Goal: Information Seeking & Learning: Check status

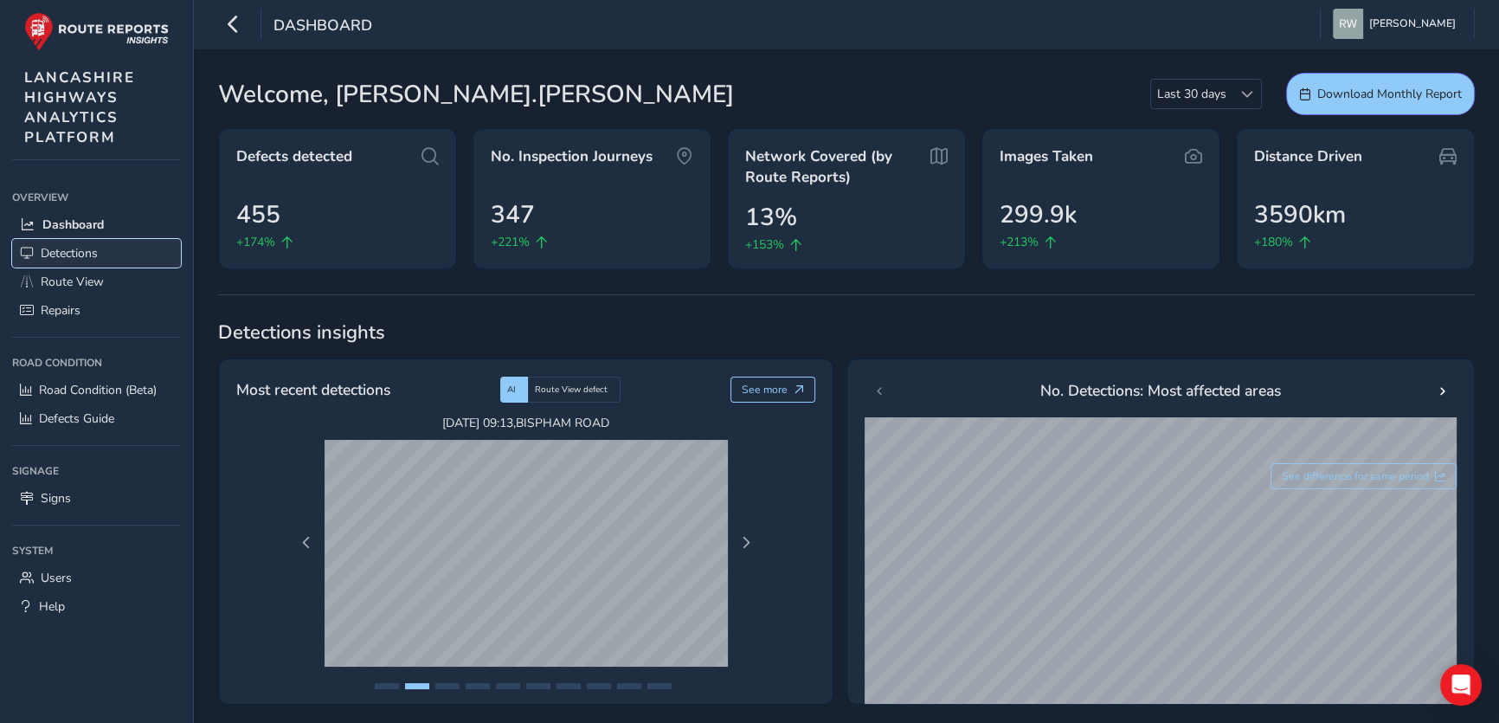
click at [58, 256] on span "Detections" at bounding box center [69, 253] width 57 height 16
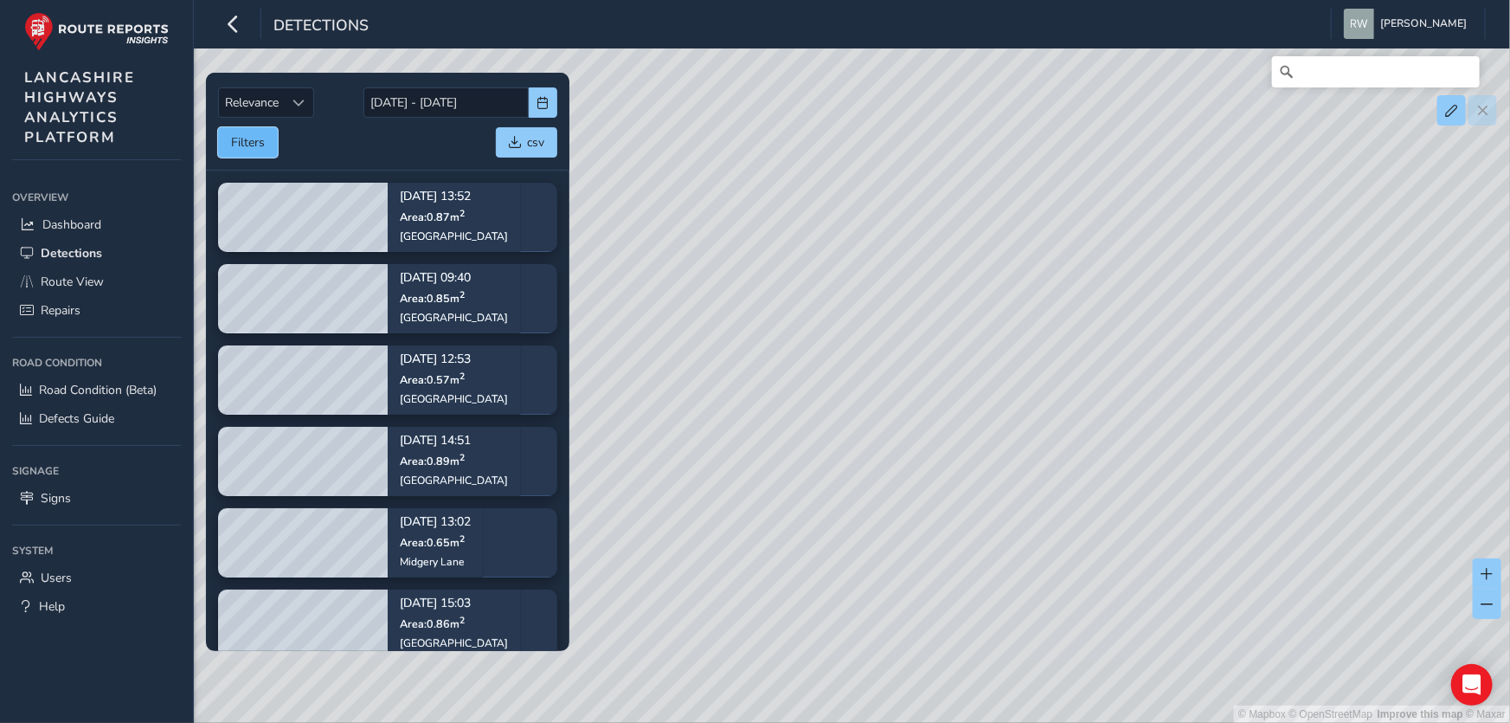
click at [244, 138] on button "Filters" at bounding box center [248, 142] width 60 height 30
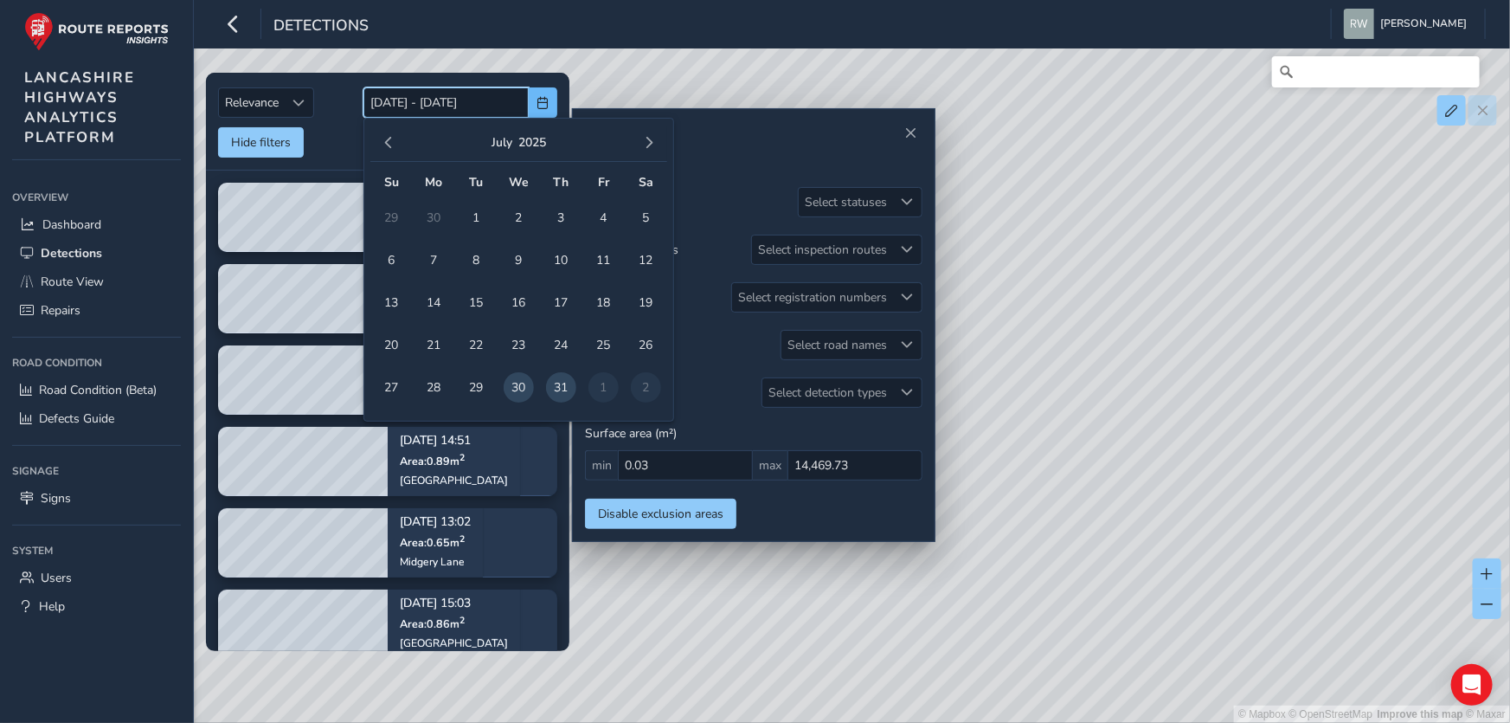
drag, startPoint x: 371, startPoint y: 99, endPoint x: 538, endPoint y: 96, distance: 167.0
click at [538, 96] on span "[DATE] - [DATE]" at bounding box center [460, 102] width 194 height 30
click at [606, 298] on span "18" at bounding box center [603, 302] width 30 height 30
type input "[DATE]"
click at [602, 298] on span "18" at bounding box center [603, 302] width 30 height 30
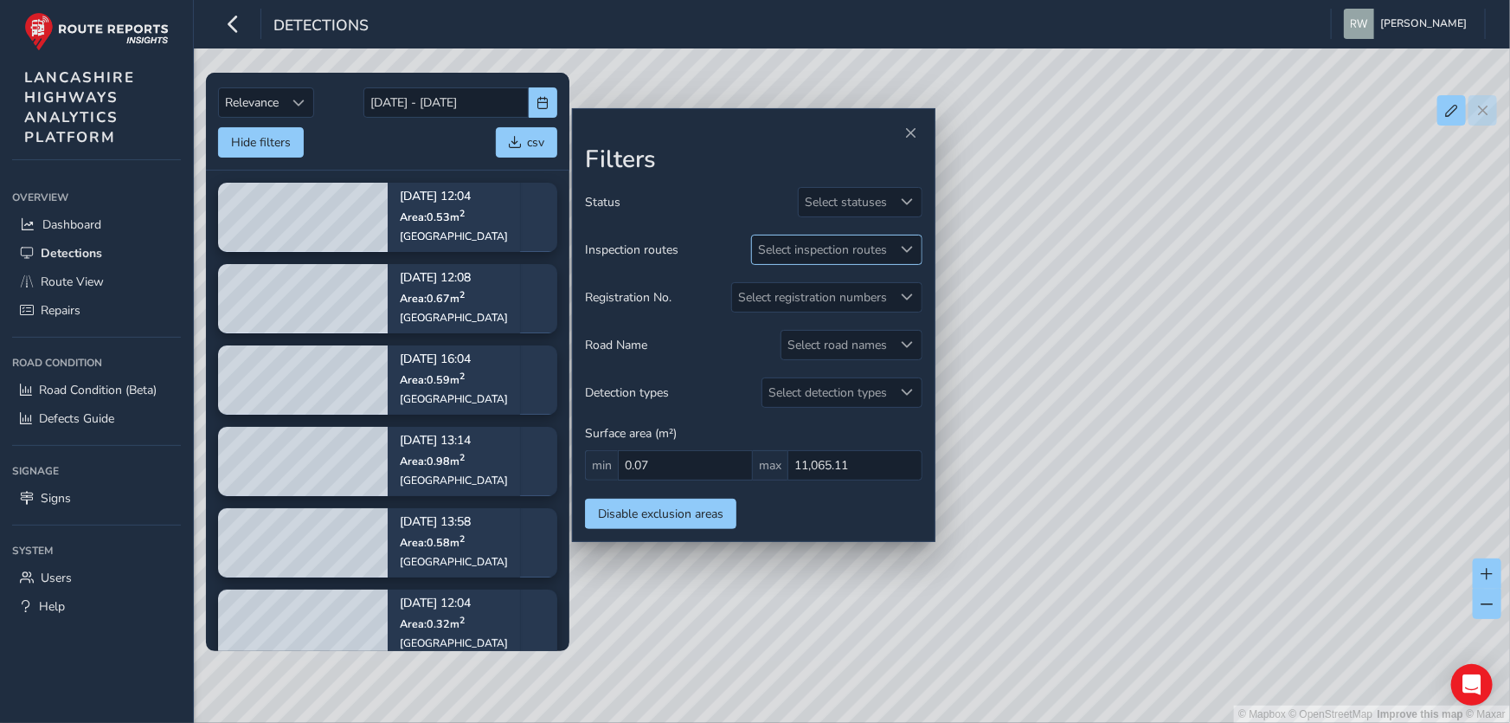
click at [911, 242] on div at bounding box center [907, 249] width 29 height 29
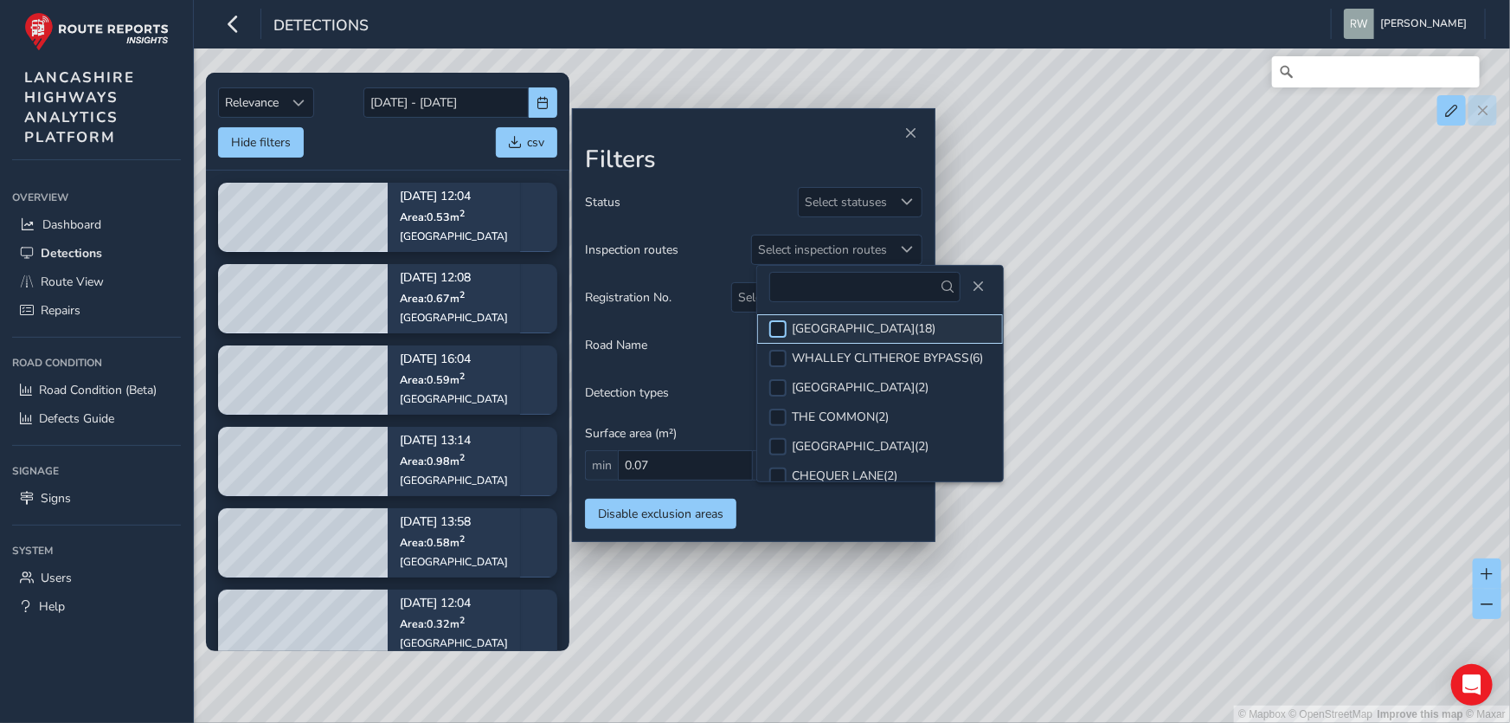
click at [781, 326] on div at bounding box center [777, 328] width 17 height 17
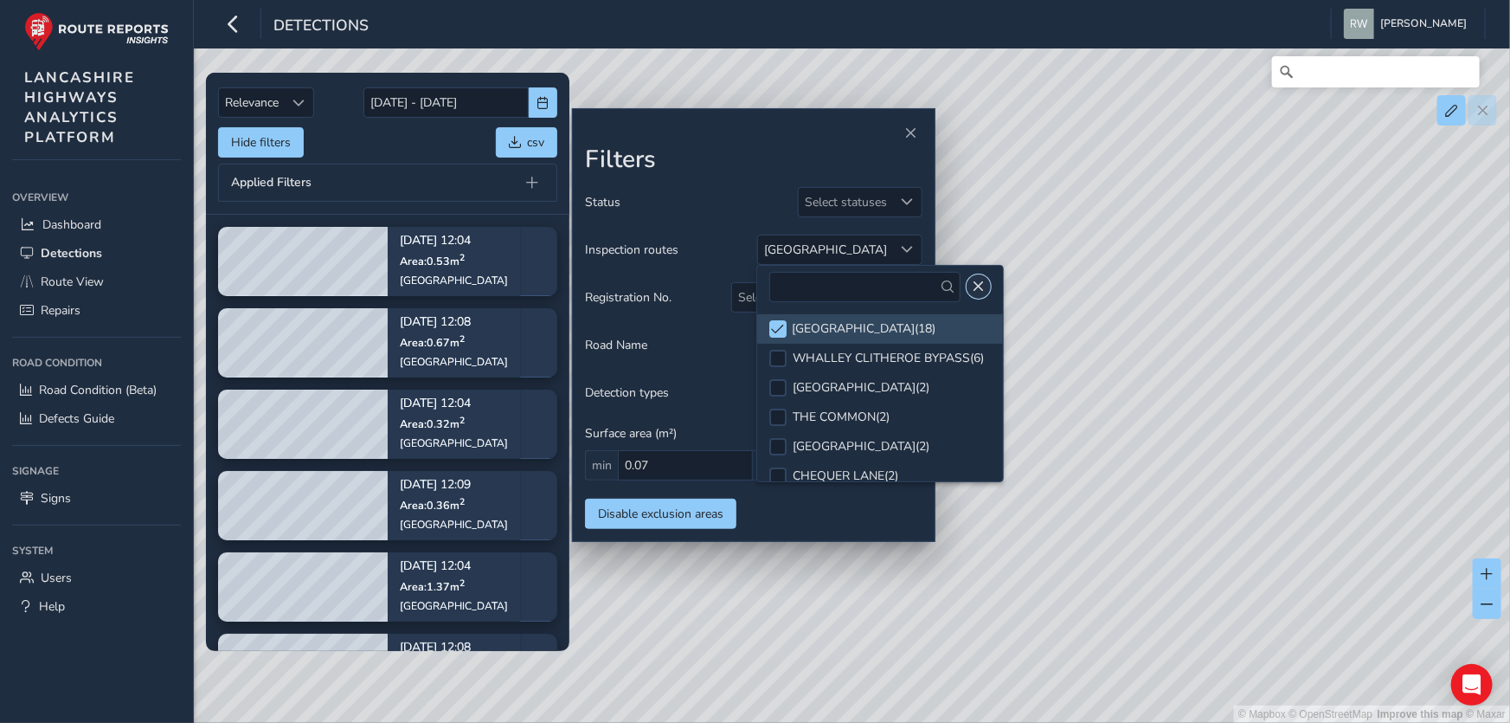
click at [984, 274] on button "Close" at bounding box center [979, 286] width 24 height 24
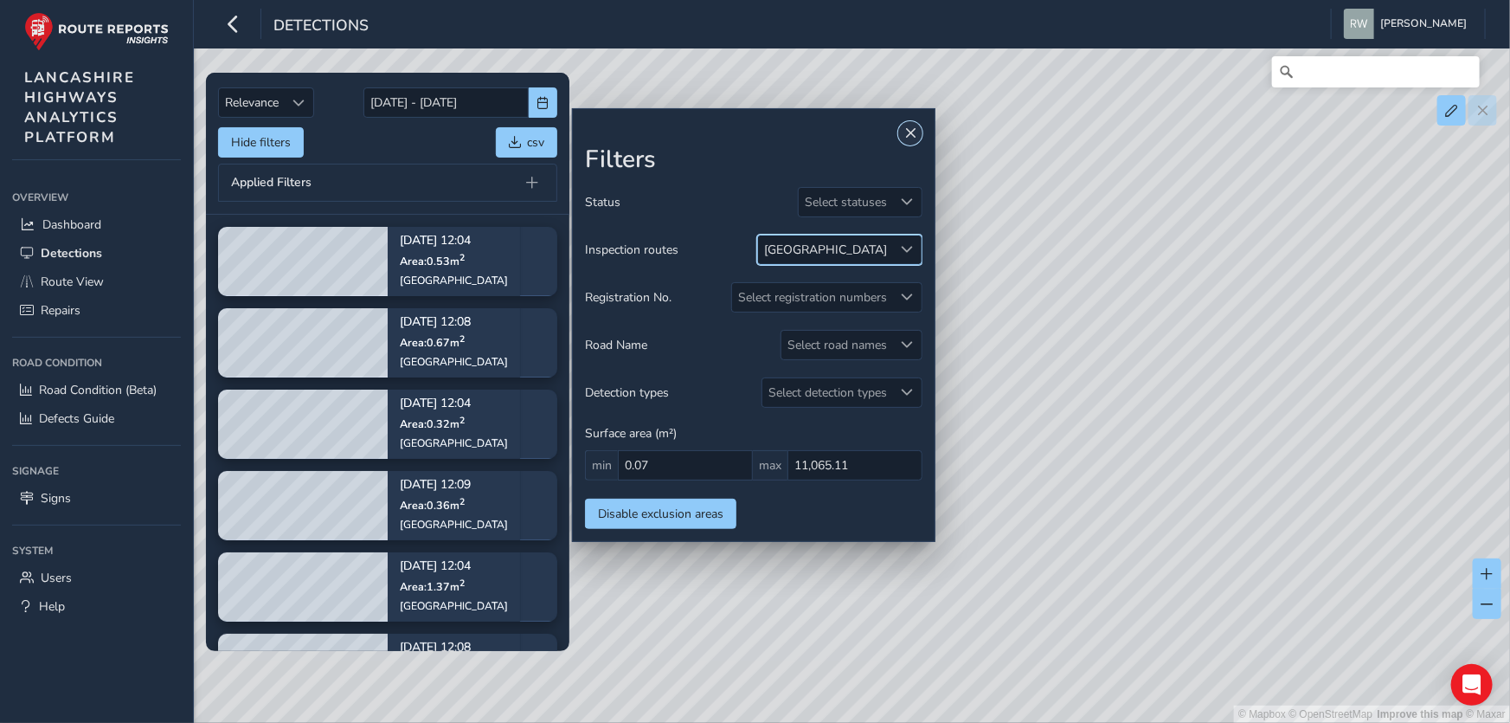
click at [911, 131] on span "Close" at bounding box center [910, 133] width 12 height 12
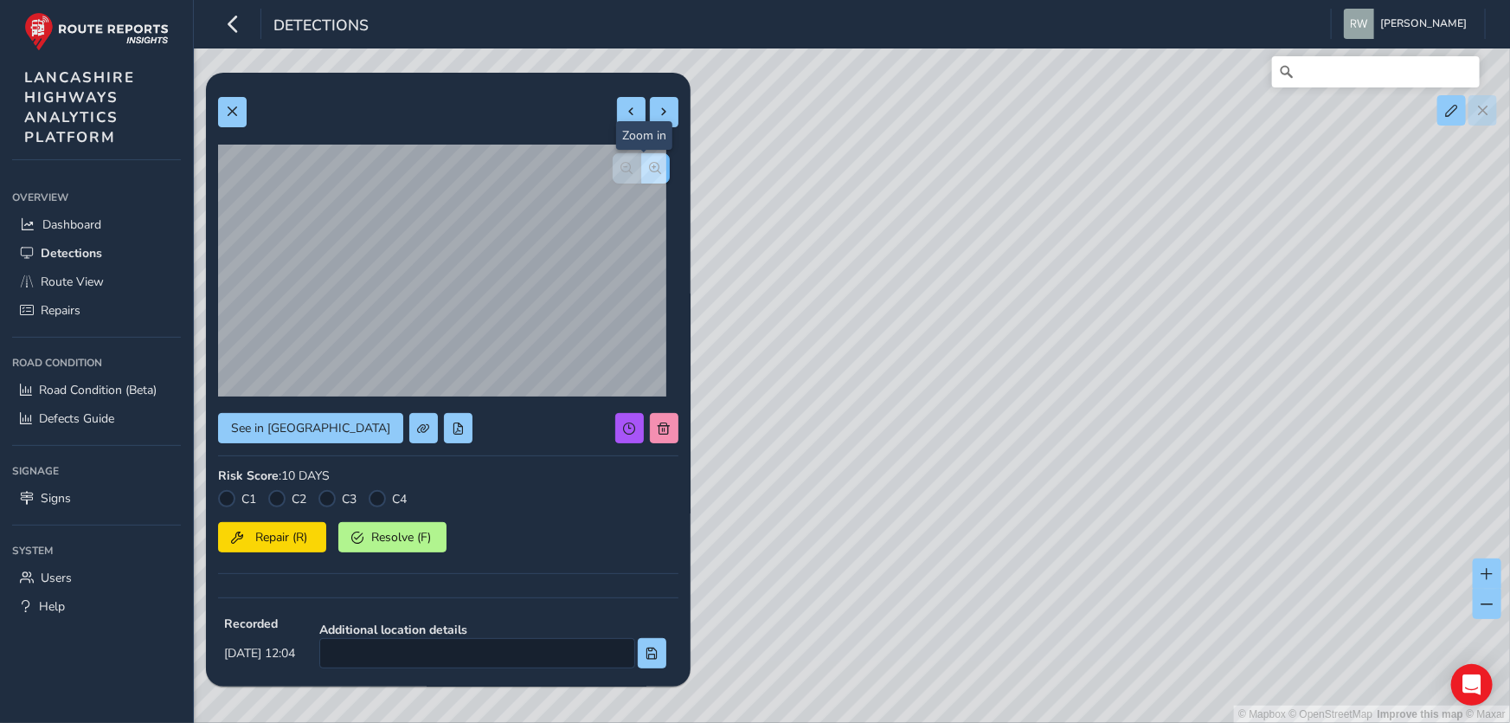
click at [641, 164] on button "button" at bounding box center [655, 168] width 29 height 30
click at [659, 113] on span at bounding box center [665, 112] width 12 height 12
type input "338"
type input "658"
click at [653, 103] on button at bounding box center [664, 112] width 29 height 30
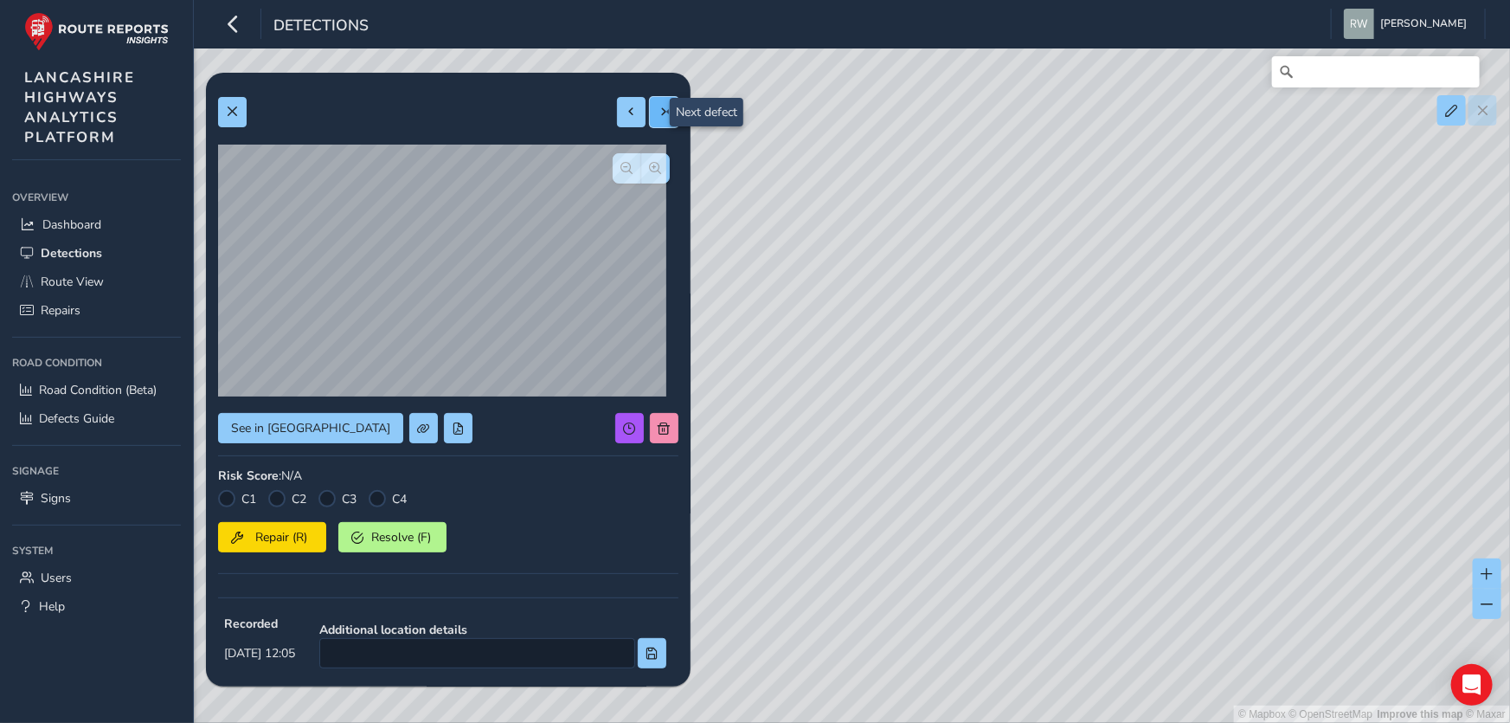
type input "347"
type input "497"
click at [659, 111] on span at bounding box center [665, 112] width 12 height 12
type input "345"
type input "446"
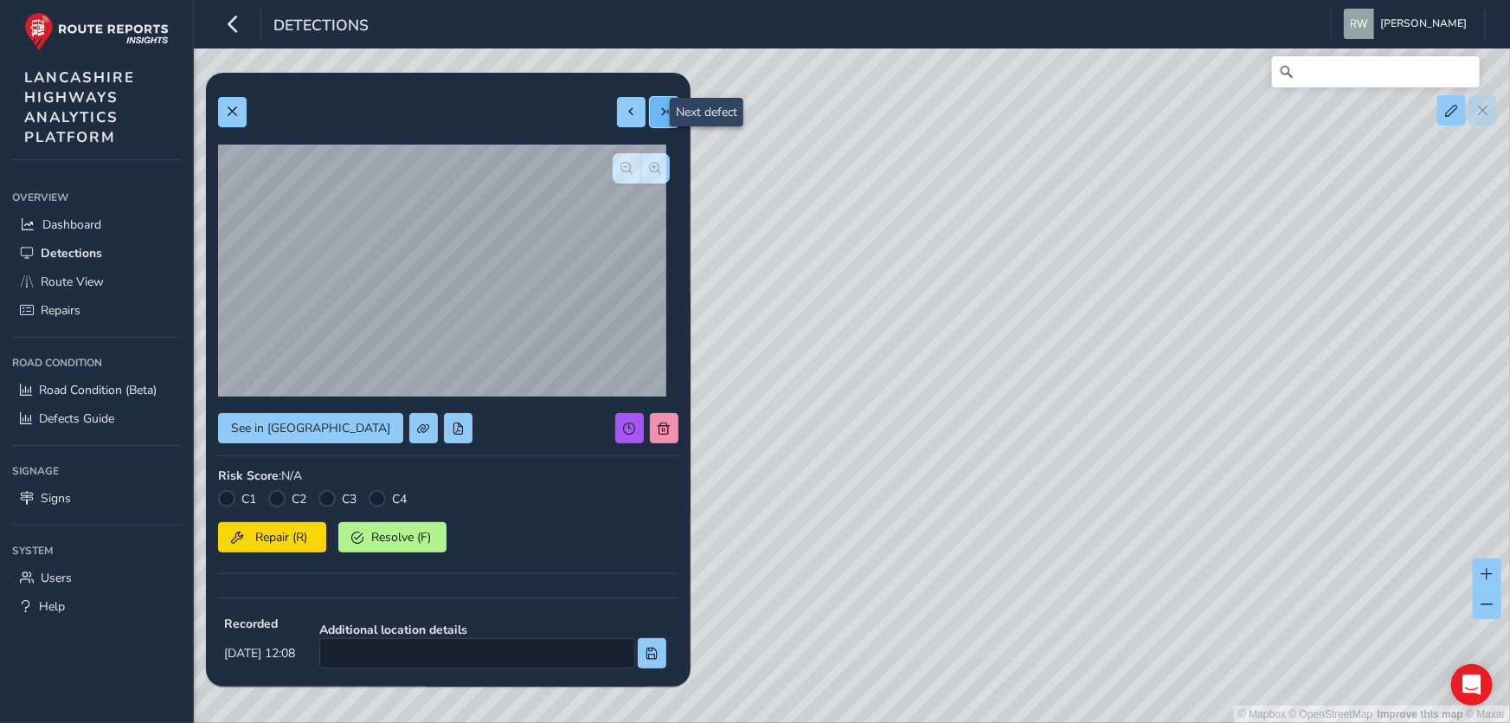
click at [659, 112] on span at bounding box center [665, 112] width 12 height 12
type input "443"
type input "1510"
click at [659, 117] on span at bounding box center [665, 112] width 12 height 12
type input "360"
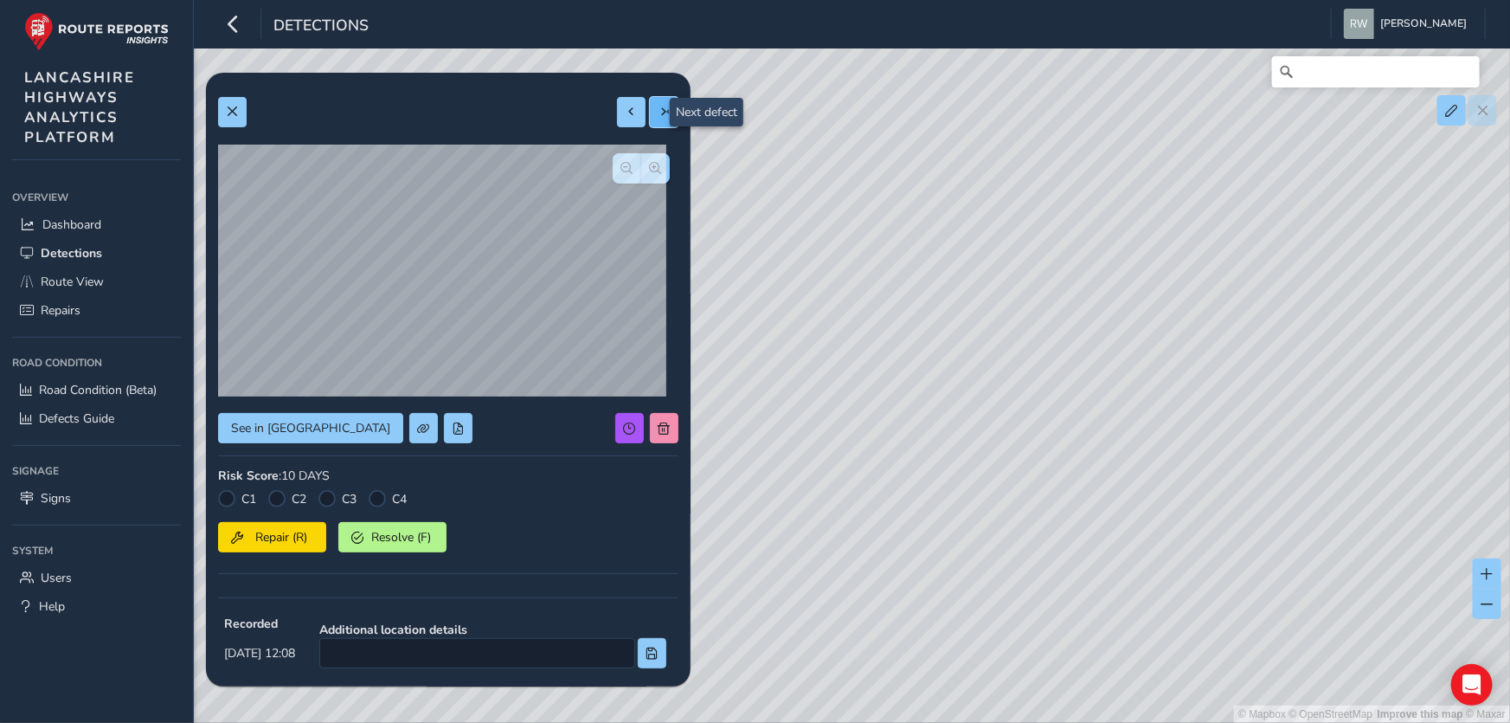
type input "861"
click at [654, 103] on button at bounding box center [664, 112] width 29 height 30
type input "398"
type input "997"
click at [655, 104] on button at bounding box center [664, 112] width 29 height 30
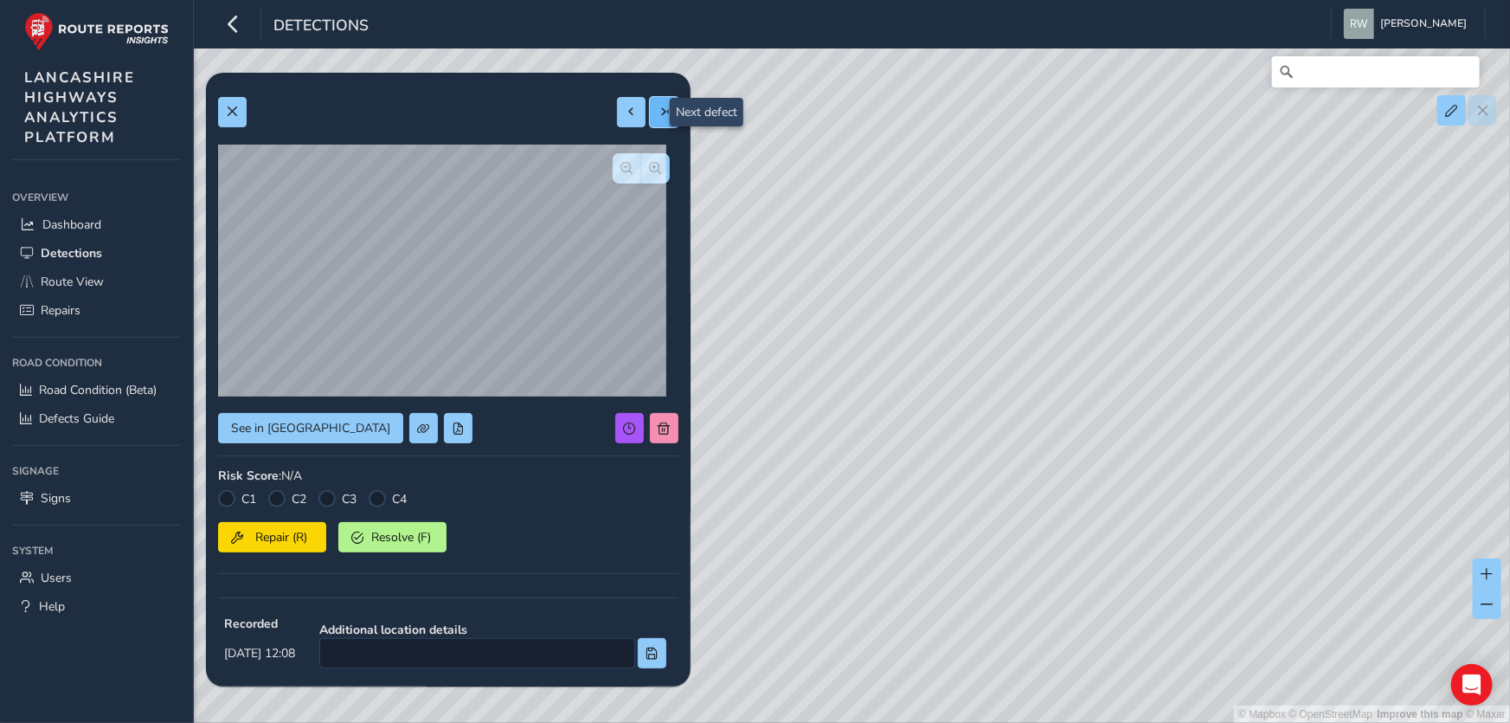
type input "363"
type input "1205"
click at [650, 99] on button at bounding box center [664, 112] width 29 height 30
type input "362"
type input "652"
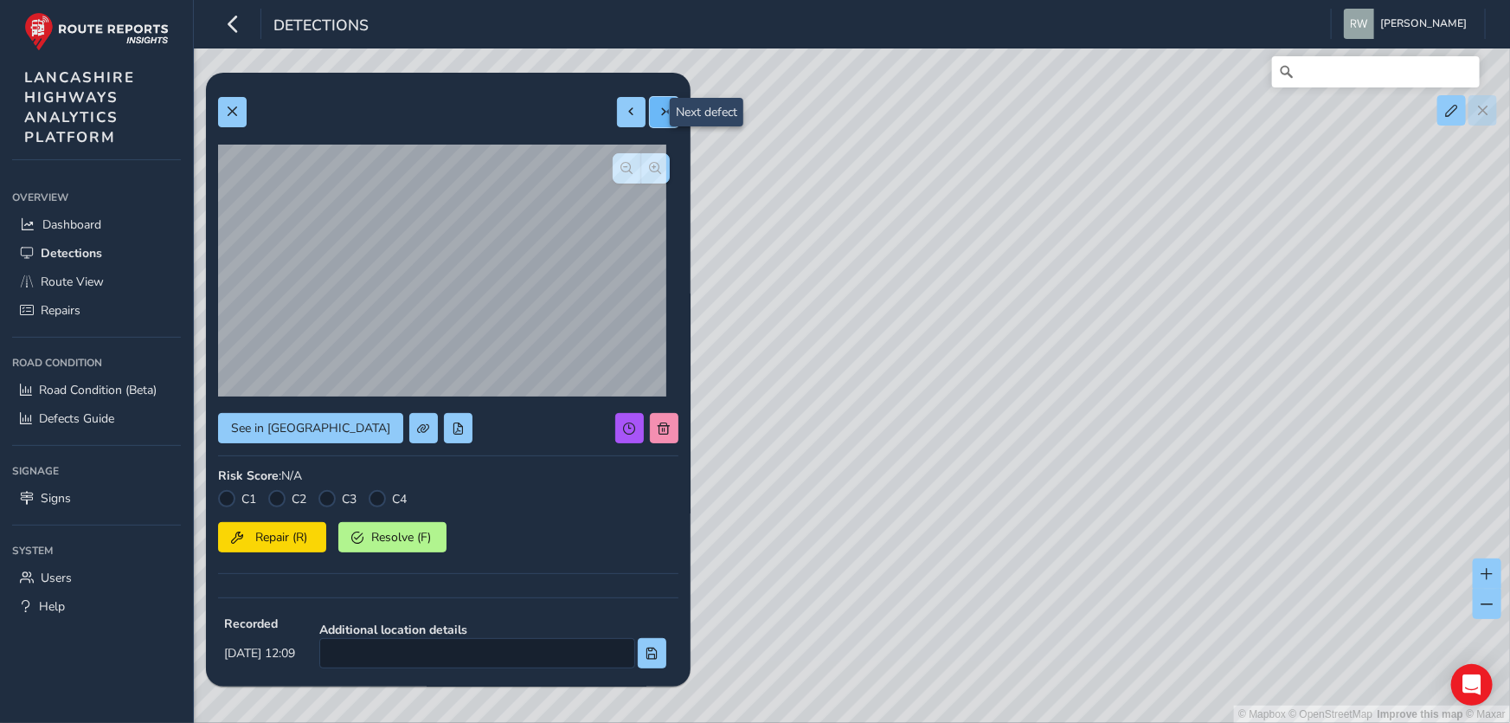
click at [659, 117] on span at bounding box center [665, 112] width 12 height 12
type input "322"
type input "716"
click at [650, 163] on span "button" at bounding box center [656, 168] width 12 height 12
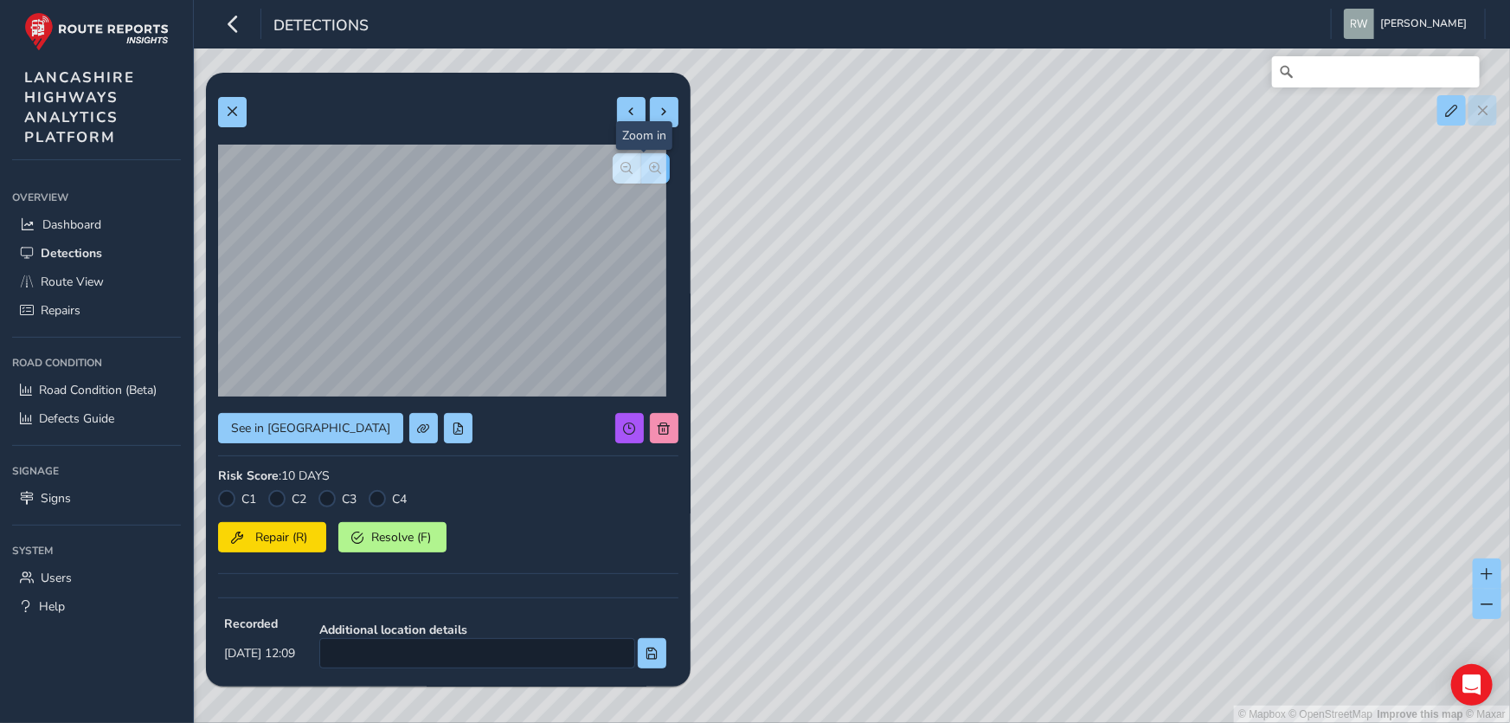
click at [650, 163] on span "button" at bounding box center [656, 168] width 12 height 12
click at [621, 166] on span "button" at bounding box center [627, 168] width 12 height 12
click at [659, 112] on span at bounding box center [665, 112] width 12 height 12
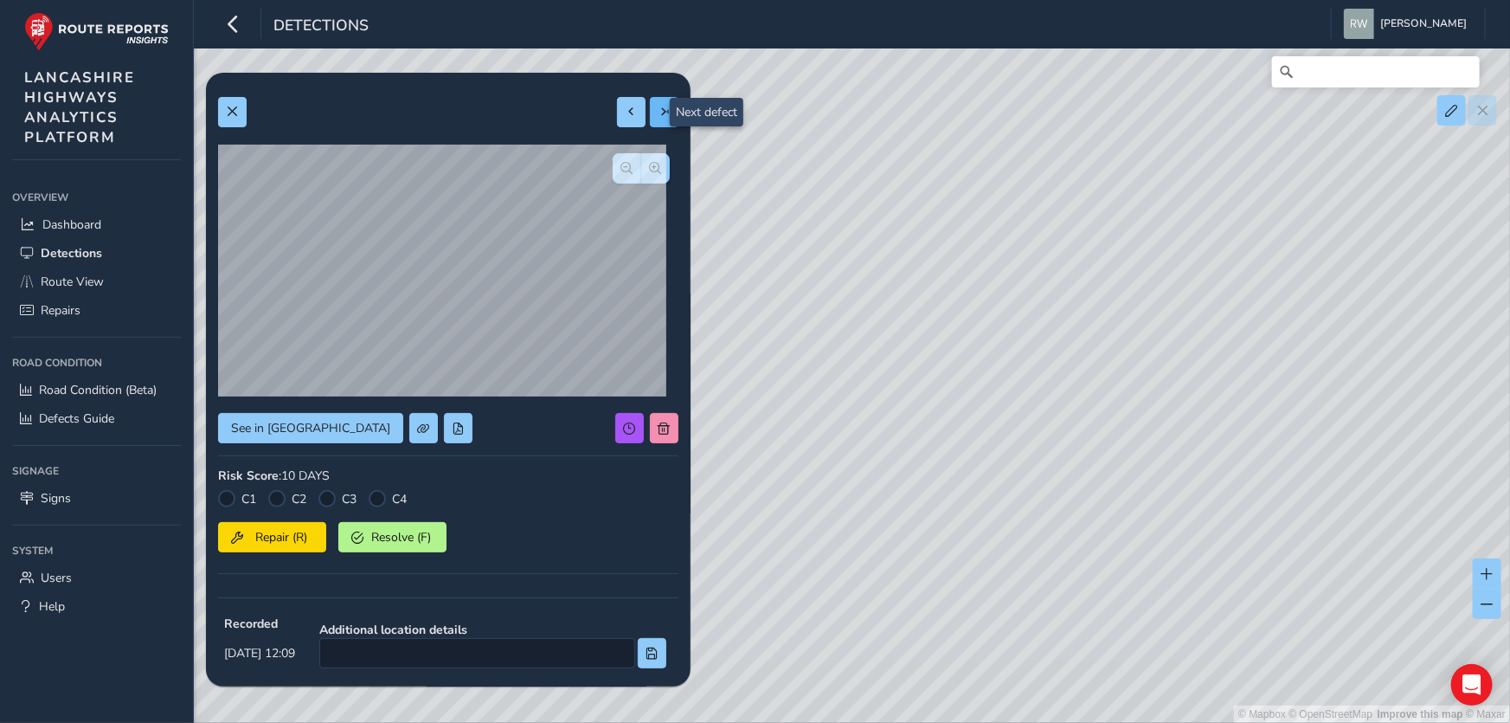
type input "332"
type input "1082"
click at [623, 100] on button at bounding box center [631, 112] width 29 height 30
type input "322"
type input "716"
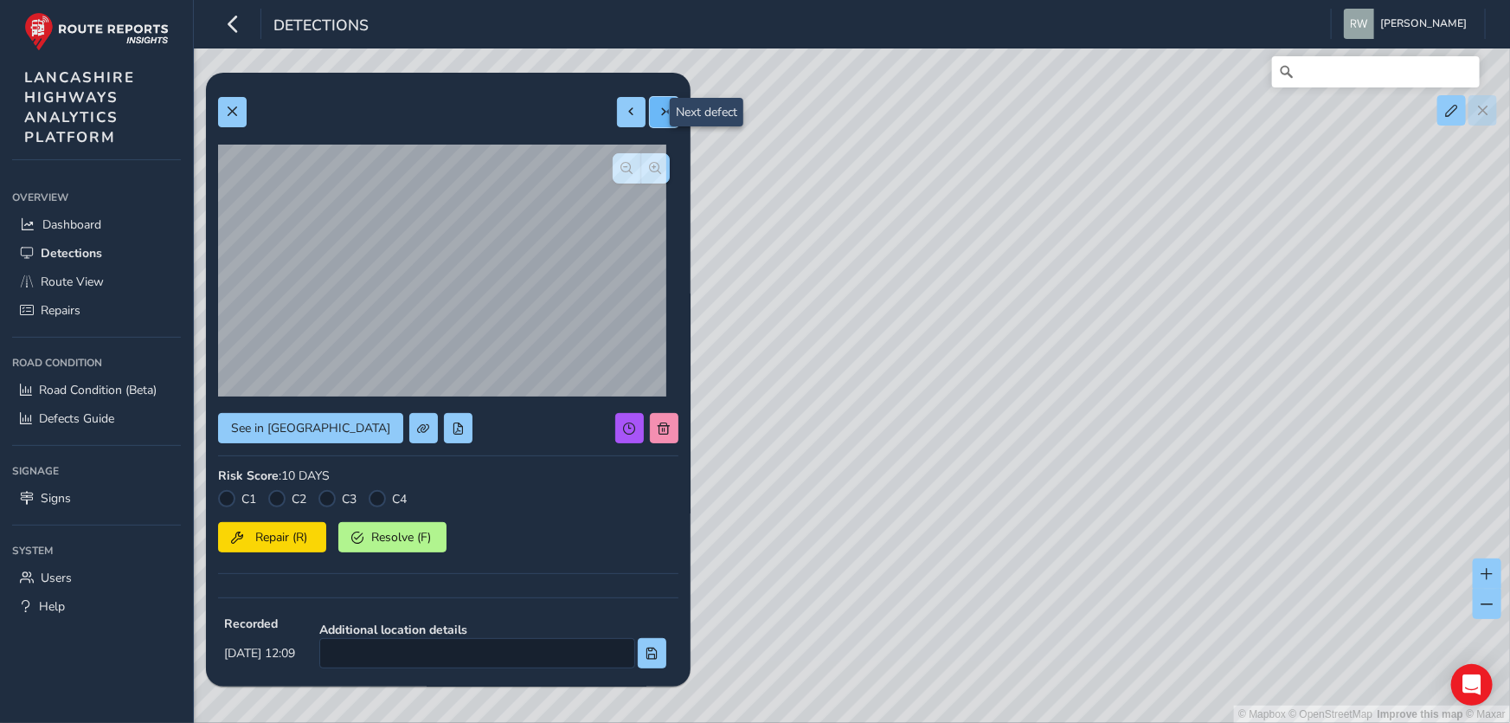
click at [659, 109] on span at bounding box center [665, 112] width 12 height 12
type input "332"
type input "1082"
click at [641, 170] on button "button" at bounding box center [655, 168] width 29 height 30
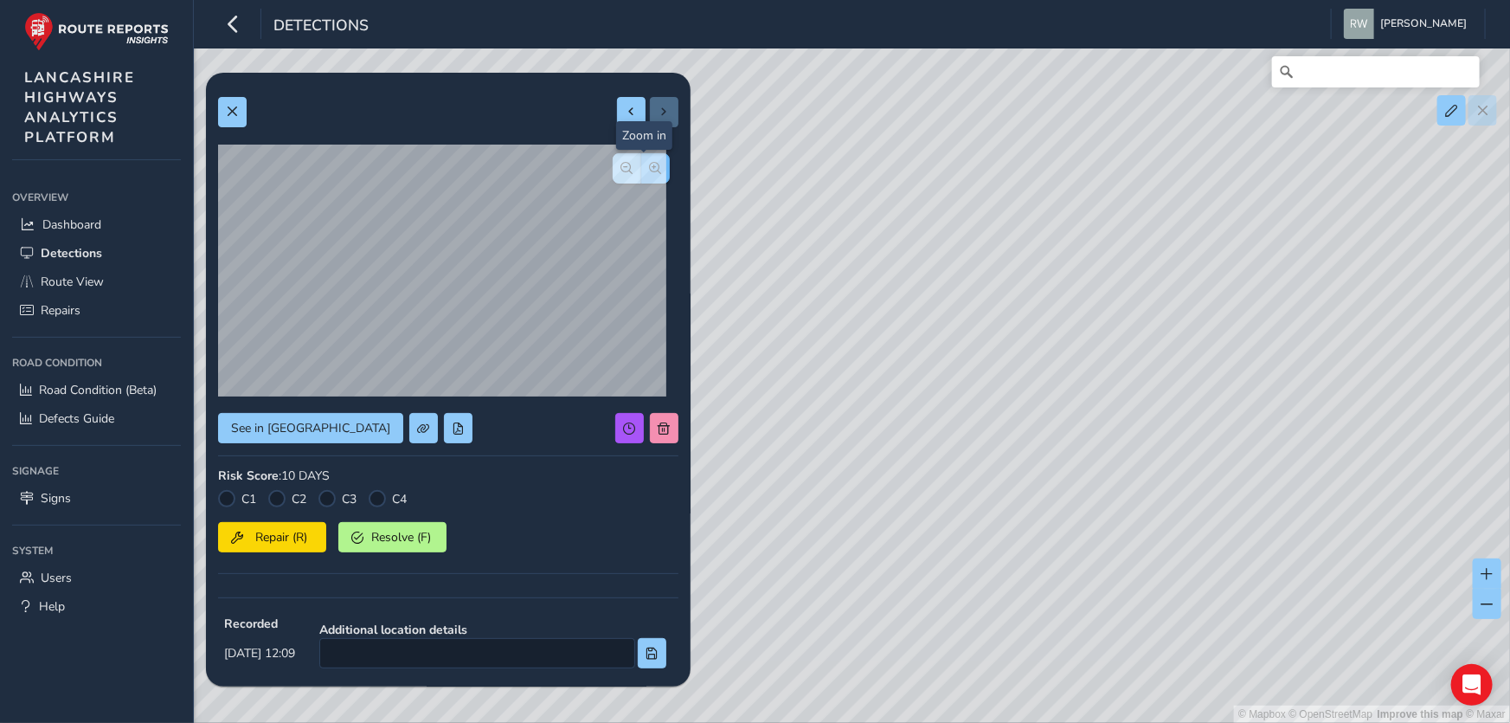
click at [641, 170] on button "button" at bounding box center [655, 168] width 29 height 30
click at [626, 106] on span at bounding box center [632, 112] width 12 height 12
type input "322"
type input "716"
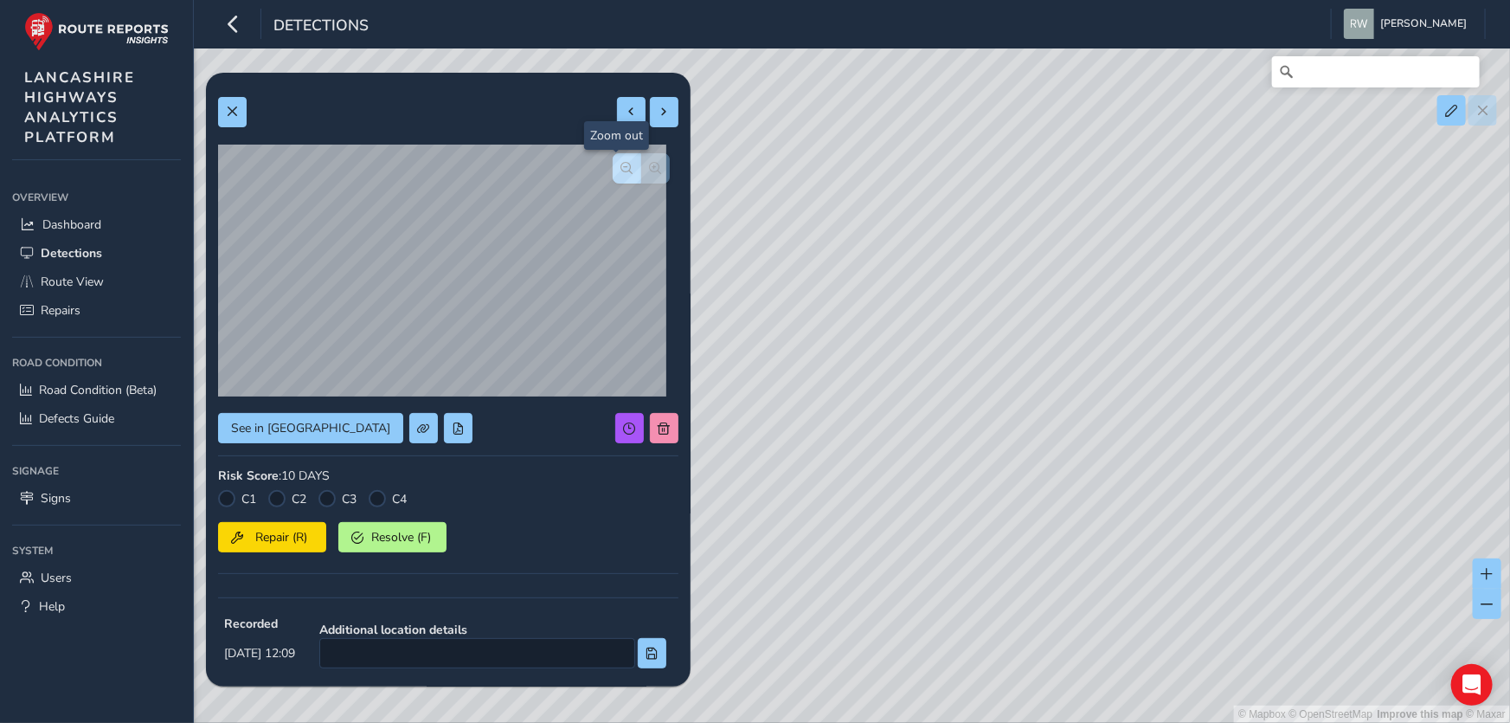
click at [621, 164] on span "button" at bounding box center [627, 168] width 12 height 12
click at [659, 113] on span at bounding box center [665, 112] width 12 height 12
type input "332"
type input "1082"
click at [653, 113] on div at bounding box center [647, 112] width 61 height 30
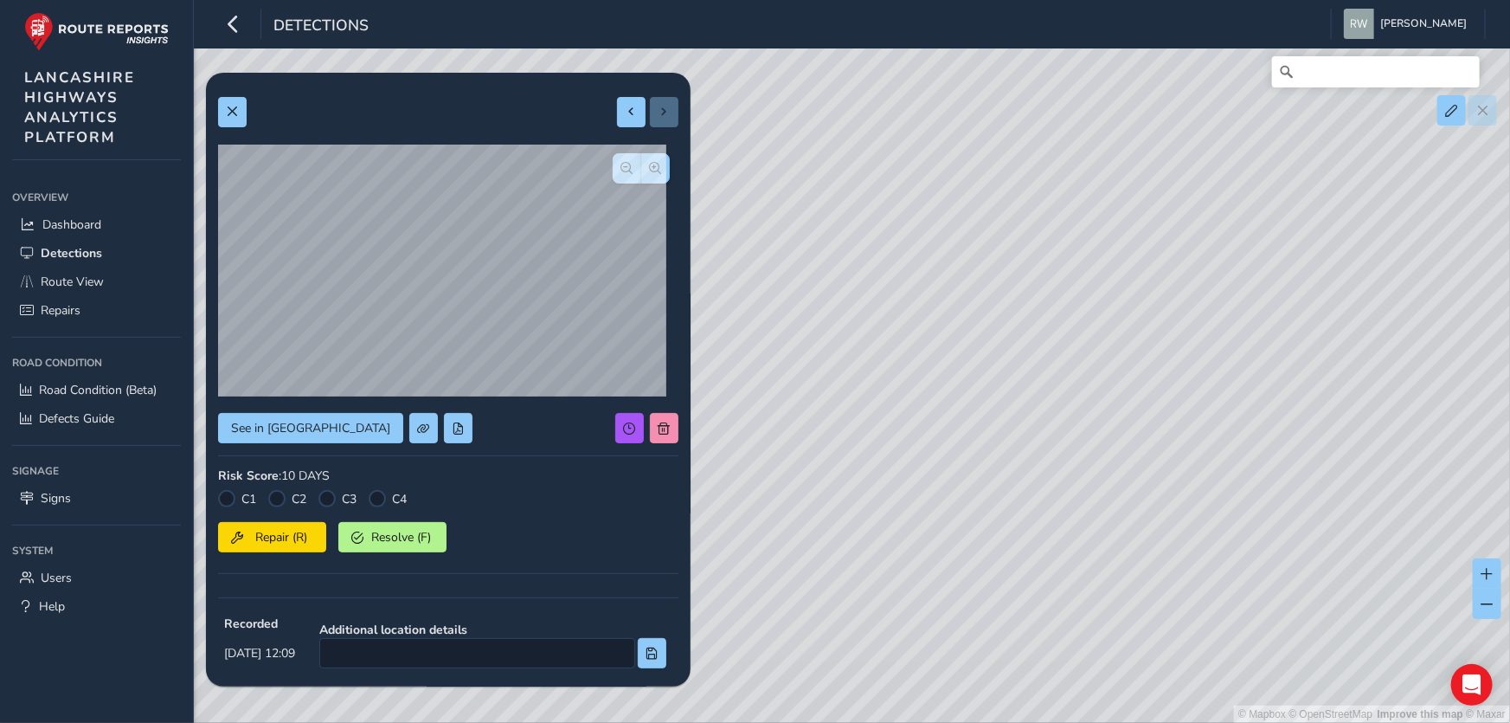
click at [660, 110] on div at bounding box center [647, 112] width 61 height 30
click at [658, 117] on div at bounding box center [647, 112] width 61 height 30
click at [613, 166] on button "button" at bounding box center [627, 168] width 29 height 30
click at [621, 162] on span "button" at bounding box center [627, 168] width 12 height 12
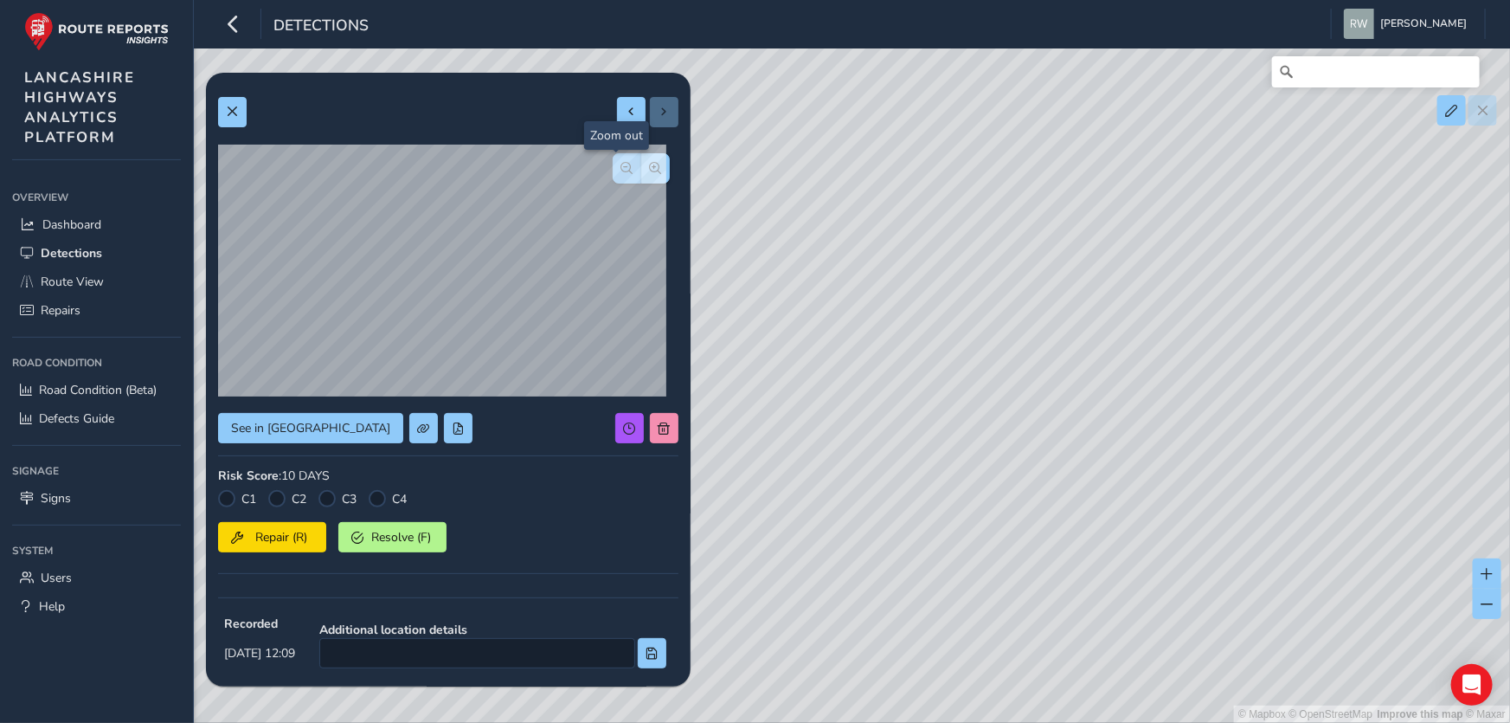
click at [621, 162] on span "button" at bounding box center [627, 168] width 12 height 12
click at [650, 168] on span "button" at bounding box center [656, 168] width 12 height 12
click at [621, 164] on span "button" at bounding box center [627, 168] width 12 height 12
